Goal: Navigation & Orientation: Find specific page/section

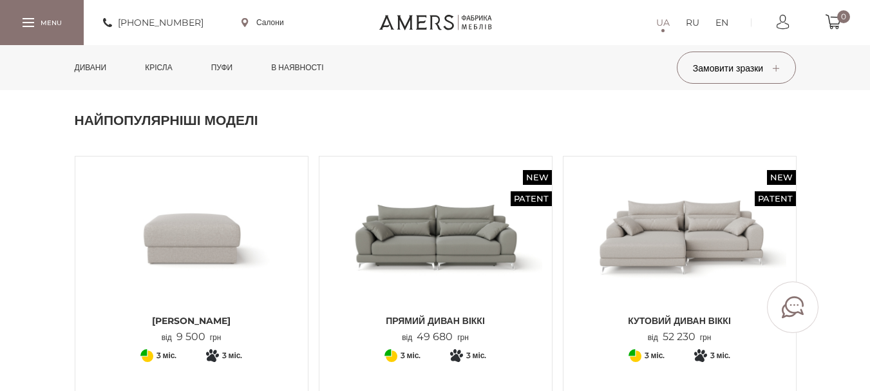
scroll to position [388, 0]
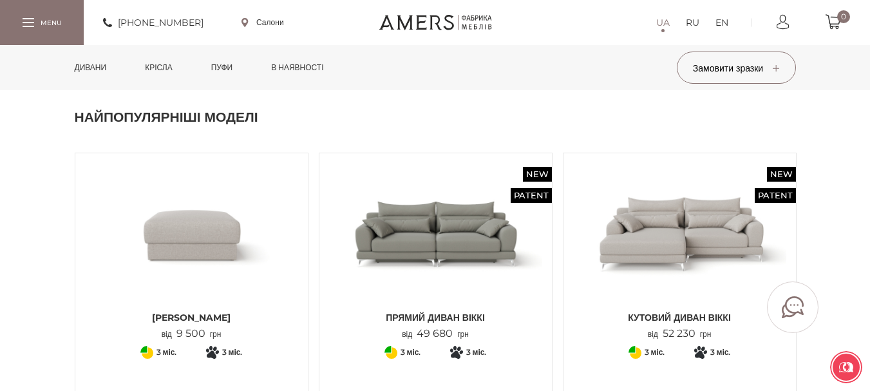
click at [102, 64] on link "Дивани" at bounding box center [91, 67] width 52 height 45
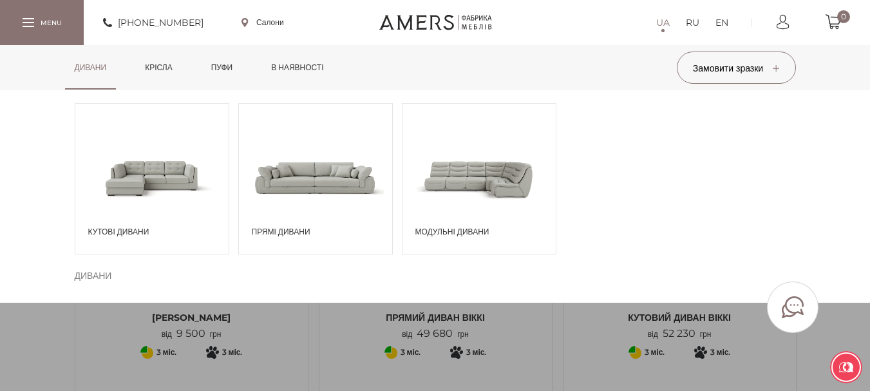
click at [299, 156] on span at bounding box center [315, 178] width 153 height 90
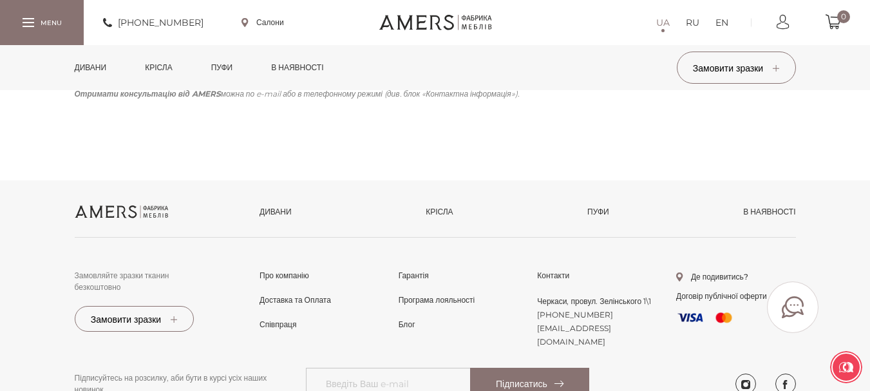
scroll to position [2094, 0]
click at [280, 217] on link "Дивани" at bounding box center [276, 211] width 32 height 12
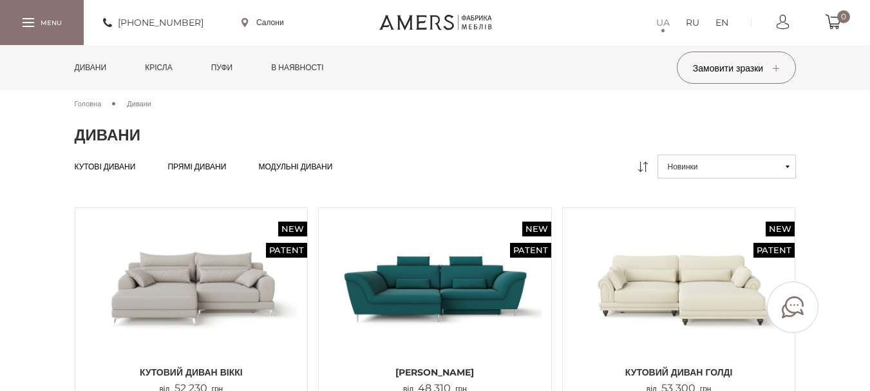
scroll to position [55, 0]
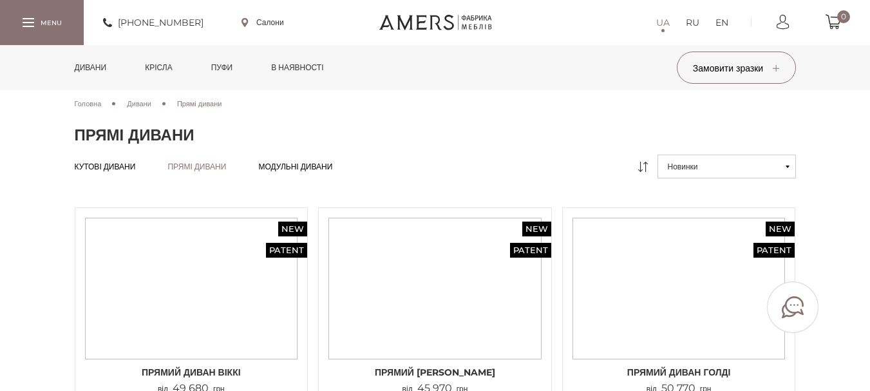
scroll to position [2094, 0]
